Goal: Task Accomplishment & Management: Contribute content

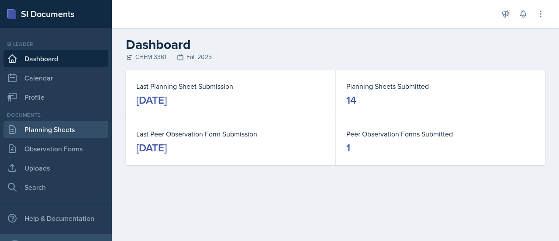
click at [47, 125] on link "Planning Sheets" at bounding box center [55, 129] width 105 height 17
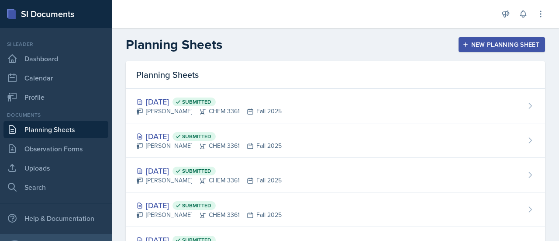
click at [47, 125] on link "Planning Sheets" at bounding box center [55, 129] width 105 height 17
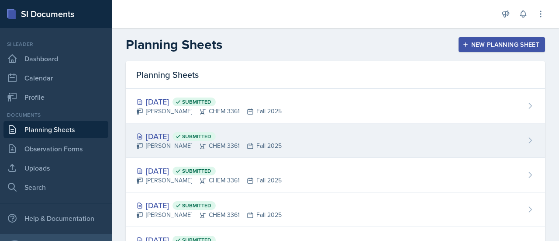
click at [343, 131] on div "Oct 8th, 2025 Submitted Neha Prabakaran CHEM 3361 Fall 2025" at bounding box center [335, 140] width 419 height 34
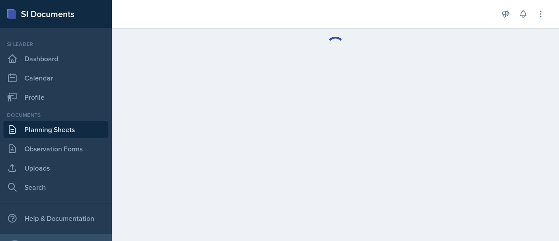
click at [343, 131] on main at bounding box center [335, 134] width 447 height 213
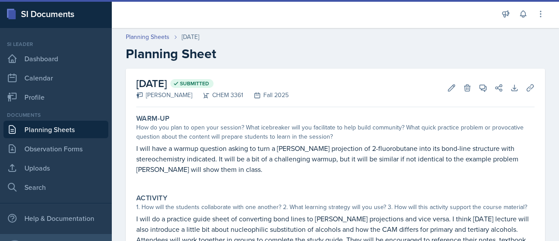
click at [463, 115] on div "Warm-Up" at bounding box center [335, 118] width 398 height 9
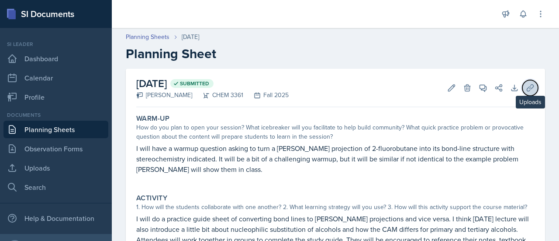
click at [527, 87] on icon at bounding box center [530, 87] width 7 height 7
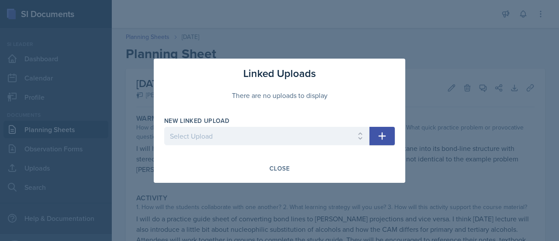
click at [90, 144] on div at bounding box center [279, 120] width 559 height 241
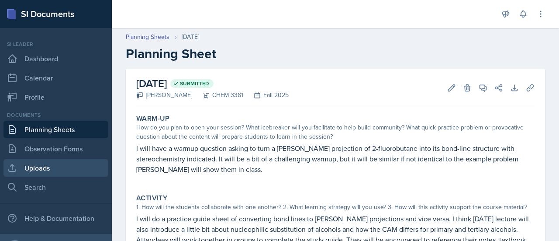
click at [64, 168] on link "Uploads" at bounding box center [55, 167] width 105 height 17
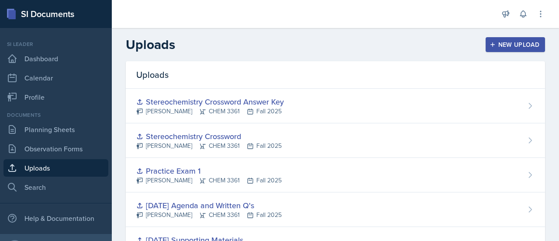
click at [64, 168] on link "Uploads" at bounding box center [55, 167] width 105 height 17
click at [490, 42] on icon "button" at bounding box center [493, 44] width 6 height 6
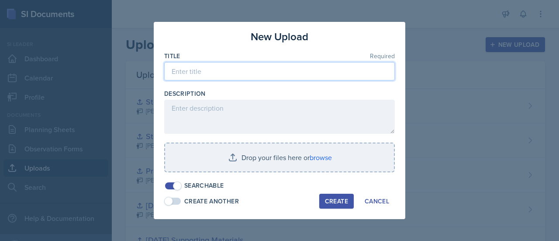
click at [250, 71] on input at bounding box center [279, 71] width 231 height 18
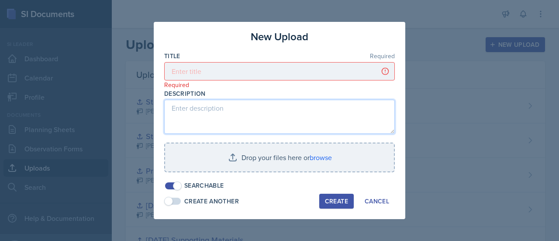
click at [251, 108] on textarea at bounding box center [279, 117] width 231 height 34
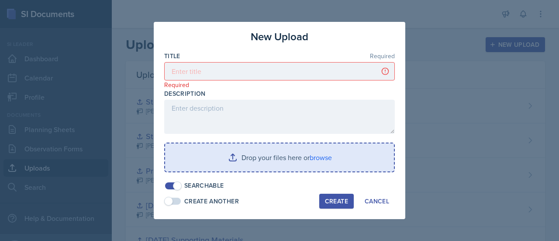
click at [296, 161] on input "file" at bounding box center [279, 157] width 229 height 28
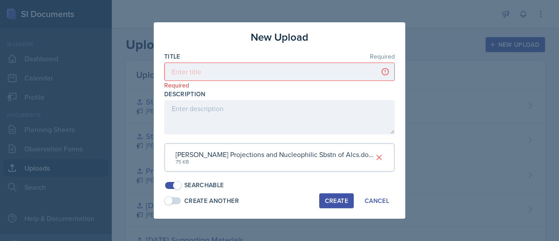
drag, startPoint x: 273, startPoint y: 62, endPoint x: 272, endPoint y: 70, distance: 8.5
click at [272, 70] on div "Title Required Required" at bounding box center [279, 71] width 231 height 38
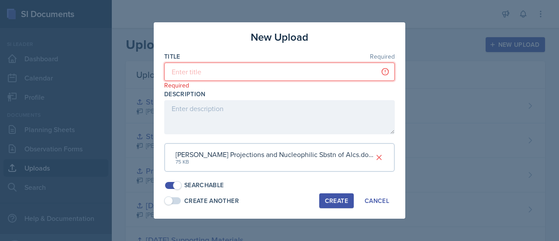
click at [272, 70] on input at bounding box center [279, 71] width 231 height 18
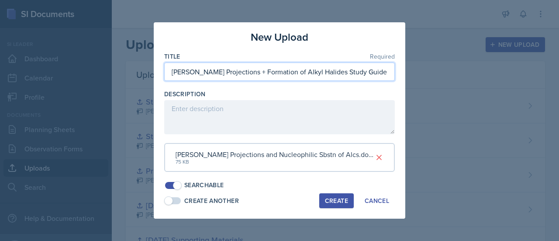
type input "[PERSON_NAME] Projections + Formation of Alkyl Halides Study Guide"
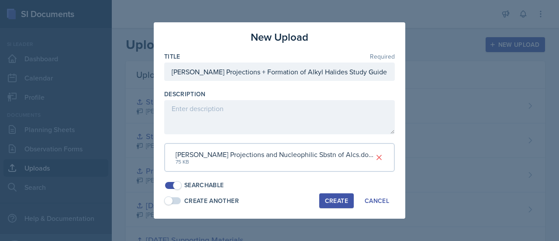
click at [333, 204] on div "Create" at bounding box center [336, 200] width 23 height 7
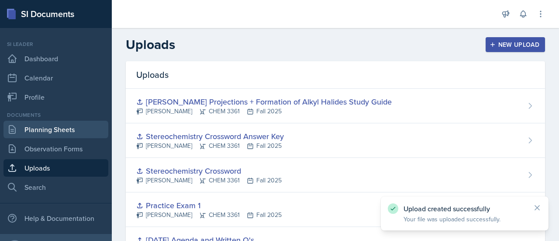
click at [58, 134] on link "Planning Sheets" at bounding box center [55, 129] width 105 height 17
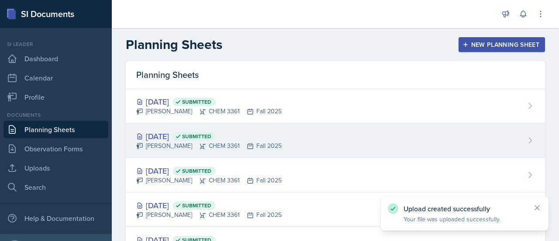
click at [279, 126] on div "Oct 8th, 2025 Submitted Neha Prabakaran CHEM 3361 Fall 2025" at bounding box center [335, 140] width 419 height 34
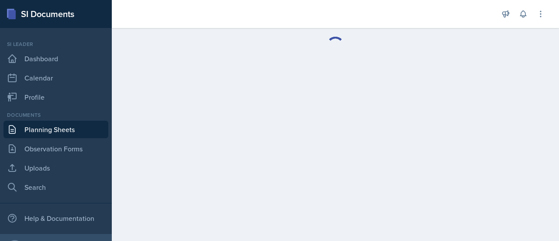
click at [279, 126] on main at bounding box center [335, 134] width 447 height 213
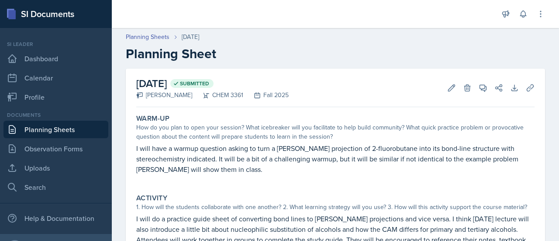
scroll to position [0, 0]
click at [524, 80] on button "Uploads" at bounding box center [530, 87] width 16 height 16
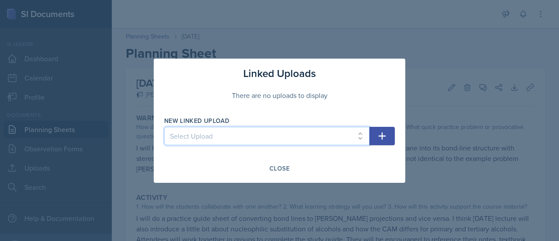
click at [297, 129] on select "Select Upload Aug 27th Supporting Materials Sep 3 Agenda and Written Q's Practi…" at bounding box center [266, 136] width 205 height 18
select select "4f5aae5a-47b3-45ed-9725-1127d09f80c3"
click at [164, 127] on select "Select Upload Aug 27th Supporting Materials Sep 3 Agenda and Written Q's Practi…" at bounding box center [266, 136] width 205 height 18
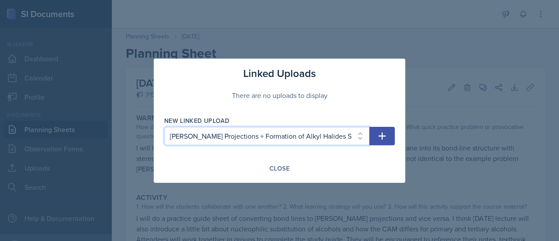
click at [164, 127] on select "Select Upload Aug 27th Supporting Materials Sep 3 Agenda and Written Q's Practi…" at bounding box center [266, 136] width 205 height 18
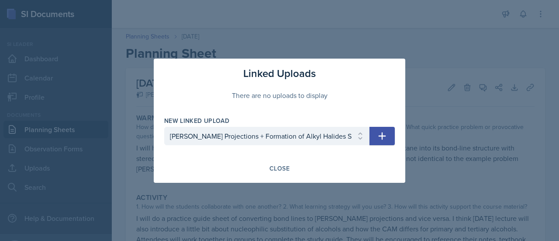
click at [391, 129] on button "button" at bounding box center [381, 136] width 25 height 18
select select
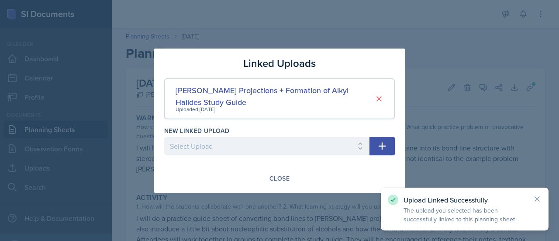
click at [458, 148] on div at bounding box center [279, 120] width 559 height 241
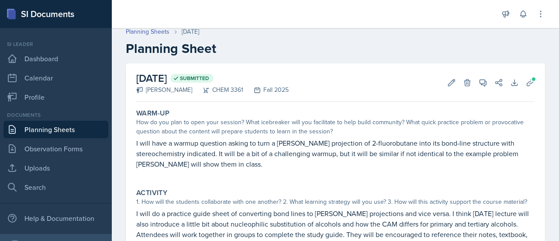
scroll to position [26, 0]
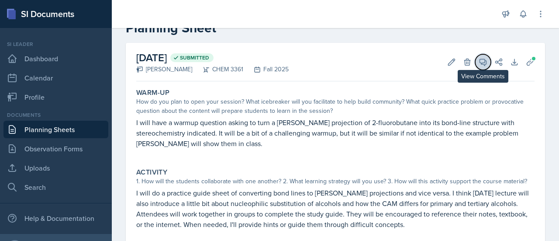
click at [479, 65] on icon at bounding box center [483, 62] width 9 height 9
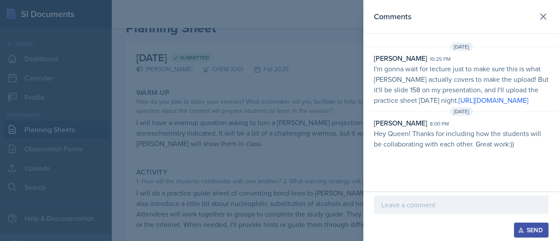
click at [265, 49] on div at bounding box center [279, 120] width 559 height 241
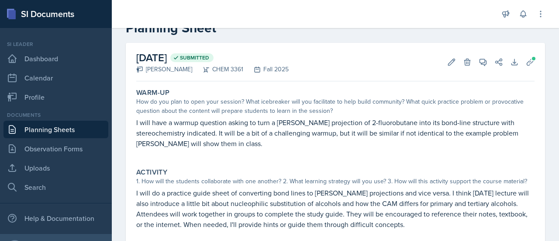
click at [265, 135] on p "I will have a warmup question asking to turn a [PERSON_NAME] projection of 2-fl…" at bounding box center [335, 132] width 398 height 31
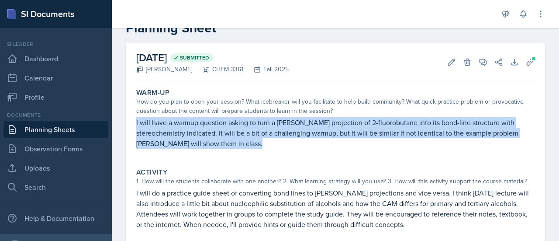
click at [265, 135] on p "I will have a warmup question asking to turn a [PERSON_NAME] projection of 2-fl…" at bounding box center [335, 132] width 398 height 31
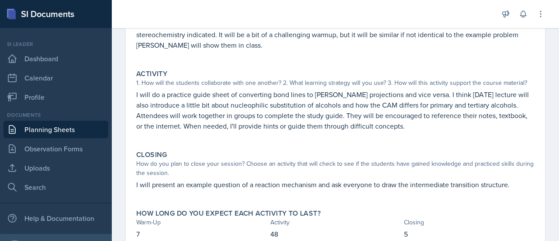
scroll to position [124, 0]
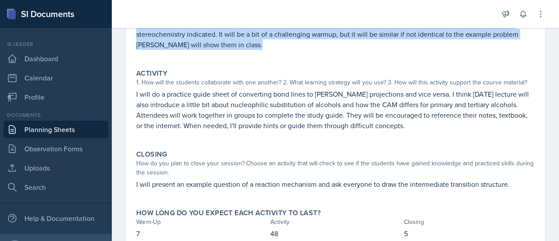
drag, startPoint x: 252, startPoint y: 54, endPoint x: 182, endPoint y: -53, distance: 127.4
click at [182, 0] on html "SI Documents Si leader Dashboard Calendar Profile Documents Planning Sheets Obs…" at bounding box center [279, 120] width 559 height 241
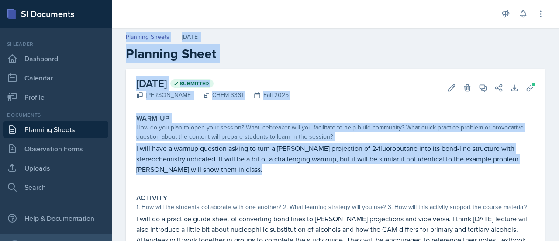
click at [254, 153] on p "I will have a warmup question asking to turn a [PERSON_NAME] projection of 2-fl…" at bounding box center [335, 158] width 398 height 31
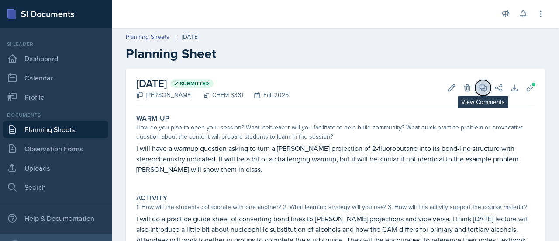
click at [479, 88] on icon at bounding box center [483, 87] width 9 height 9
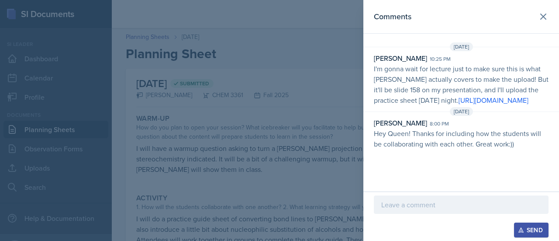
click at [424, 213] on div at bounding box center [461, 204] width 175 height 18
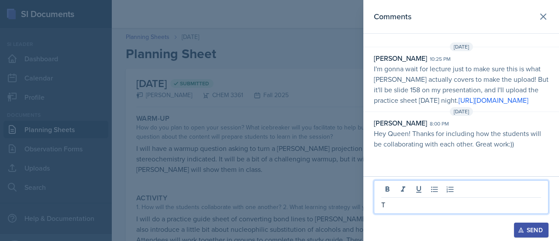
scroll to position [2, 0]
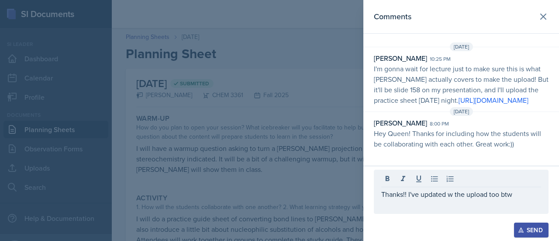
click at [424, 213] on div "Thanks!! I've updated w the upload too btw" at bounding box center [461, 191] width 175 height 44
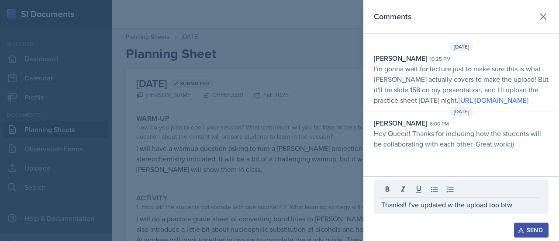
click at [514, 222] on button "Send" at bounding box center [531, 229] width 34 height 15
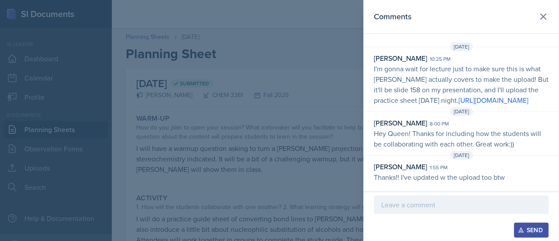
scroll to position [20, 0]
click at [424, 140] on p "Hey Queen! Thanks for including how the students will be collaborating with eac…" at bounding box center [461, 138] width 175 height 21
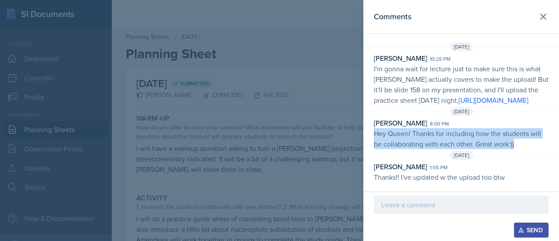
click at [424, 140] on p "Hey Queen! Thanks for including how the students will be collaborating with eac…" at bounding box center [461, 138] width 175 height 21
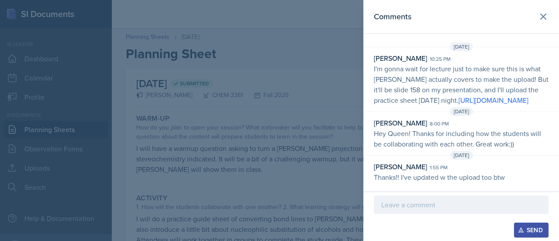
click at [360, 128] on div at bounding box center [279, 120] width 559 height 241
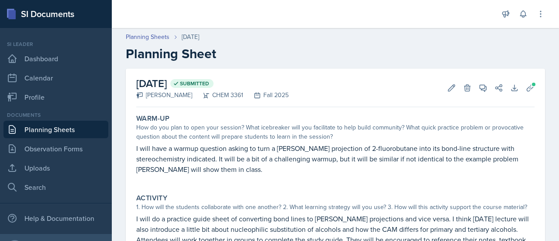
click at [322, 117] on div "Warm-Up" at bounding box center [335, 118] width 398 height 9
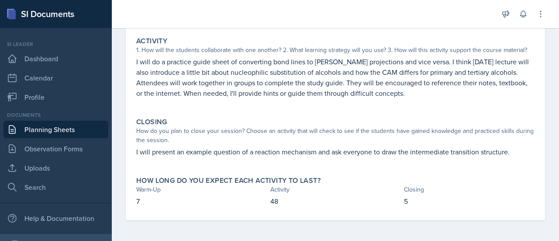
scroll to position [0, 0]
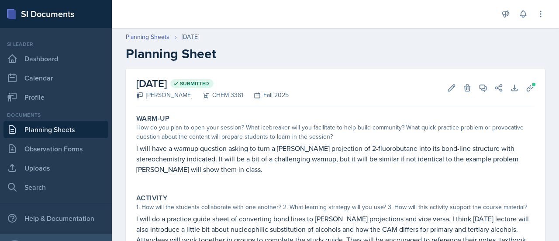
click at [65, 128] on link "Planning Sheets" at bounding box center [55, 129] width 105 height 17
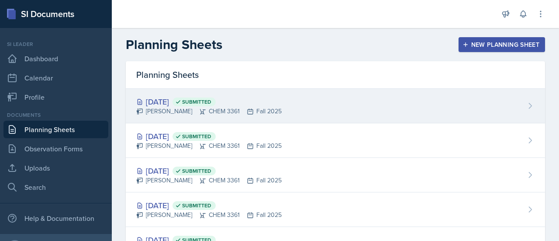
click at [364, 101] on div "Oct 10th, 2025 Submitted Neha Prabakaran CHEM 3361 Fall 2025" at bounding box center [335, 106] width 419 height 34
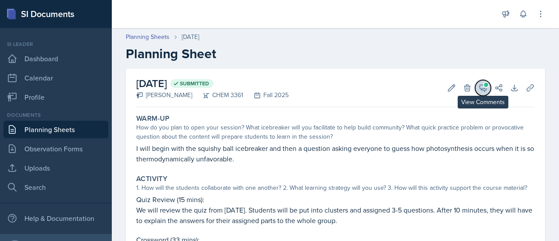
click at [479, 89] on icon at bounding box center [483, 87] width 9 height 9
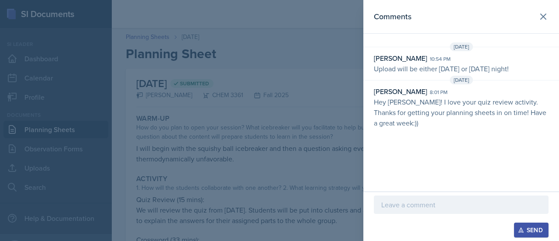
click at [291, 130] on div at bounding box center [279, 120] width 559 height 241
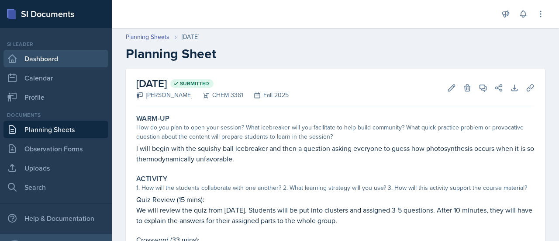
click at [40, 55] on link "Dashboard" at bounding box center [55, 58] width 105 height 17
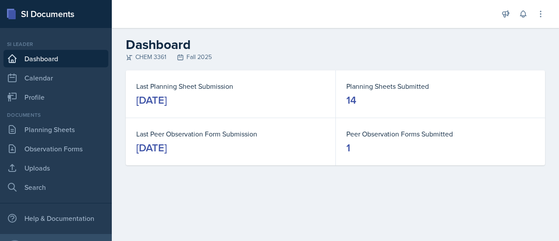
click at [40, 55] on link "Dashboard" at bounding box center [55, 58] width 105 height 17
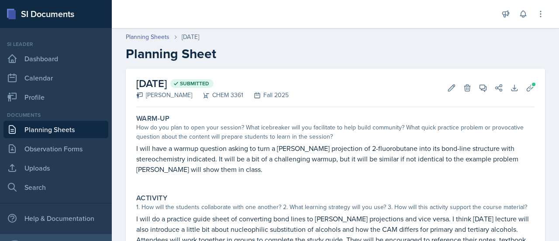
scroll to position [157, 0]
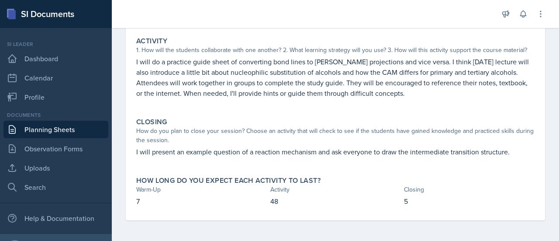
click at [403, 121] on div "Closing" at bounding box center [335, 121] width 398 height 9
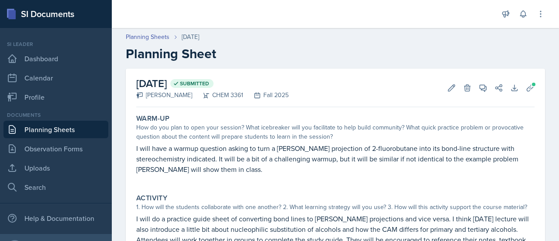
click at [237, 153] on p "I will have a warmup question asking to turn a [PERSON_NAME] projection of 2-fl…" at bounding box center [335, 158] width 398 height 31
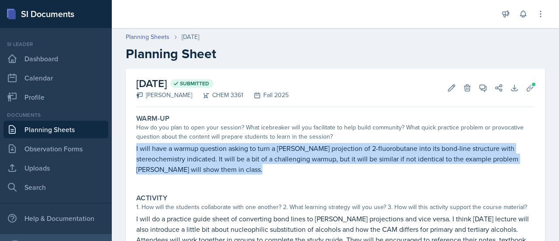
click at [237, 153] on p "I will have a warmup question asking to turn a [PERSON_NAME] projection of 2-fl…" at bounding box center [335, 158] width 398 height 31
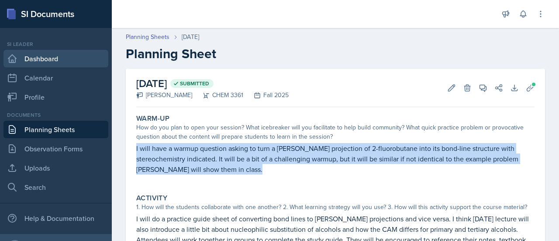
click at [52, 65] on link "Dashboard" at bounding box center [55, 58] width 105 height 17
